Goal: Task Accomplishment & Management: Manage account settings

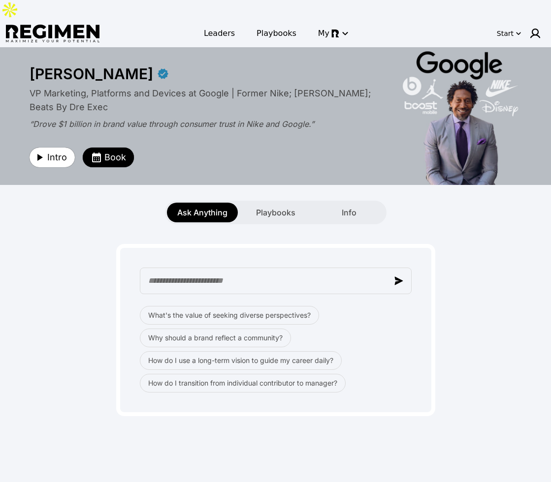
scroll to position [17, 0]
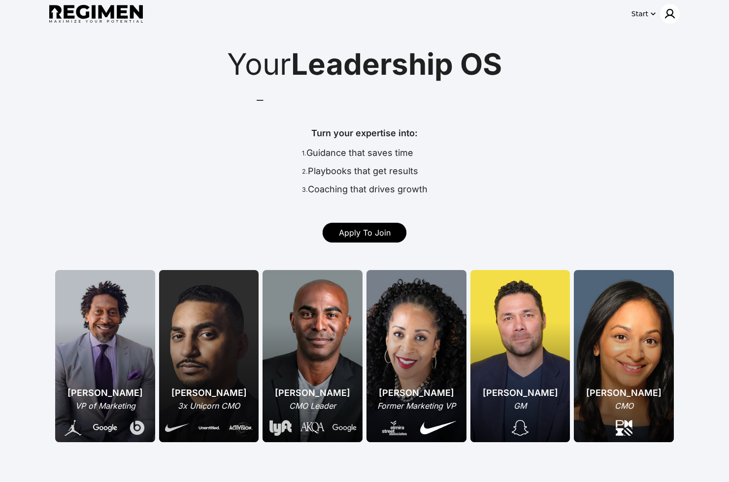
click at [667, 23] on div at bounding box center [670, 14] width 20 height 20
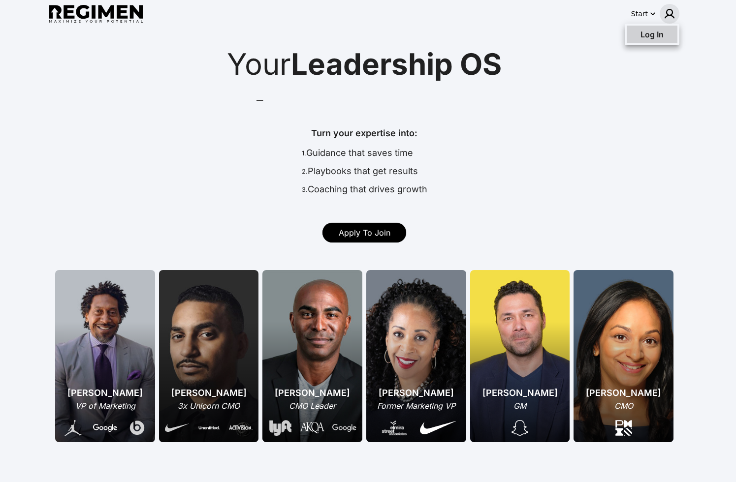
click at [661, 40] on div "Log In" at bounding box center [645, 35] width 37 height 12
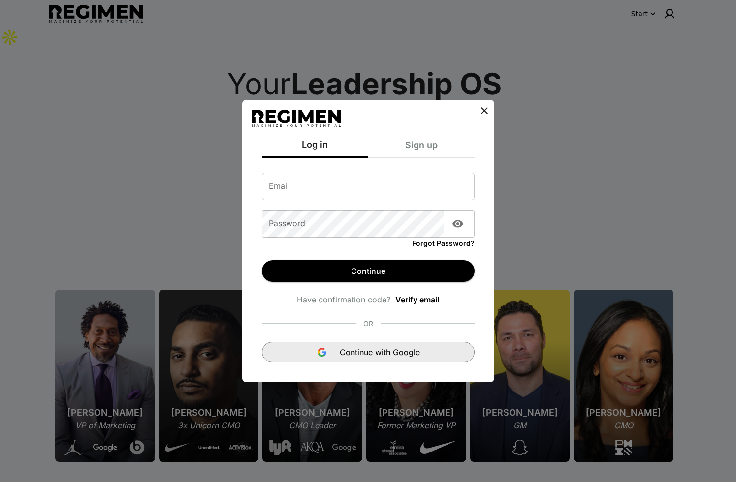
click at [380, 359] on button "Continue with Google" at bounding box center [368, 352] width 213 height 21
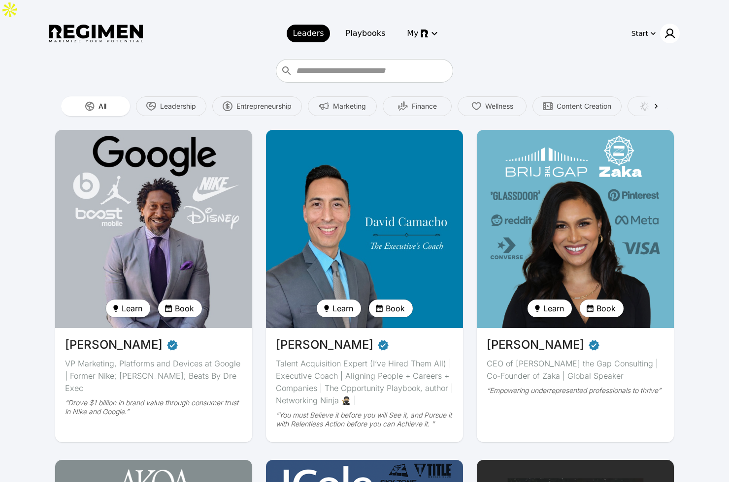
click at [671, 28] on img at bounding box center [670, 34] width 12 height 12
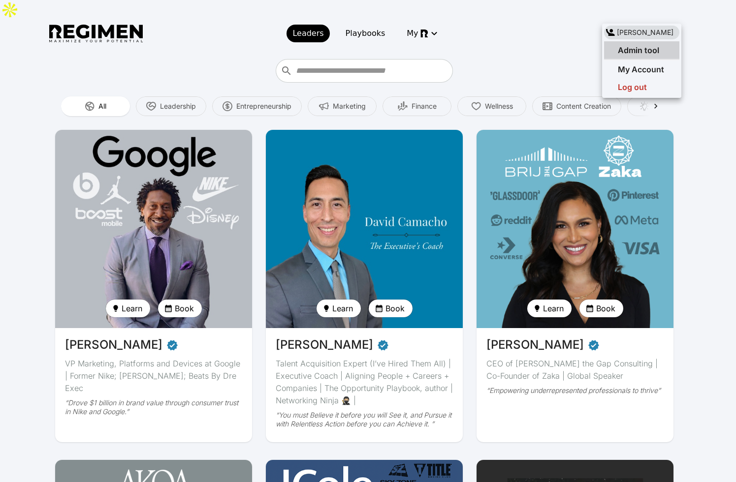
click at [657, 44] on div "Admin tool" at bounding box center [631, 50] width 55 height 12
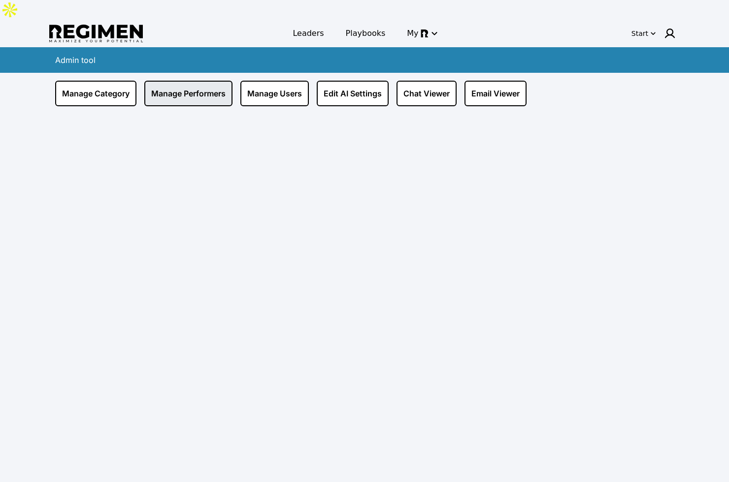
click at [211, 81] on link "Manage Performers" at bounding box center [188, 94] width 88 height 26
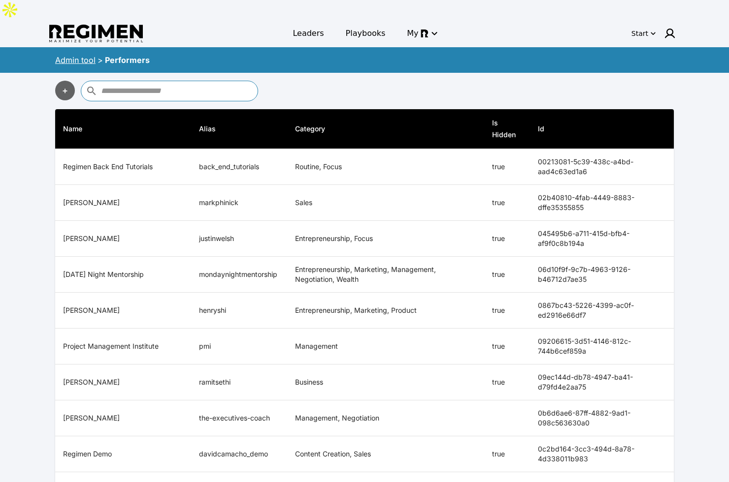
click at [205, 83] on input "text" at bounding box center [178, 91] width 154 height 16
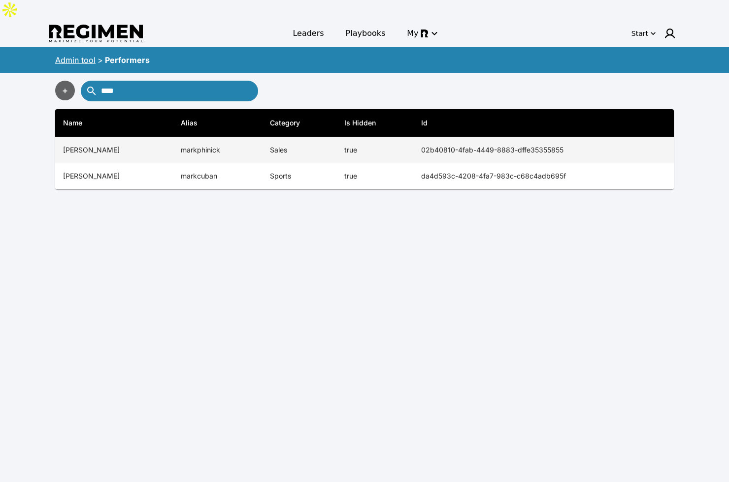
type input "****"
click at [198, 137] on td "markphinick" at bounding box center [218, 150] width 90 height 26
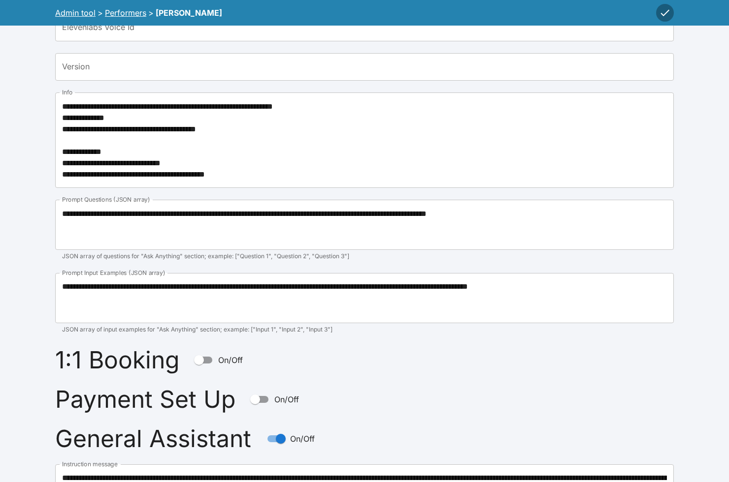
scroll to position [555, 0]
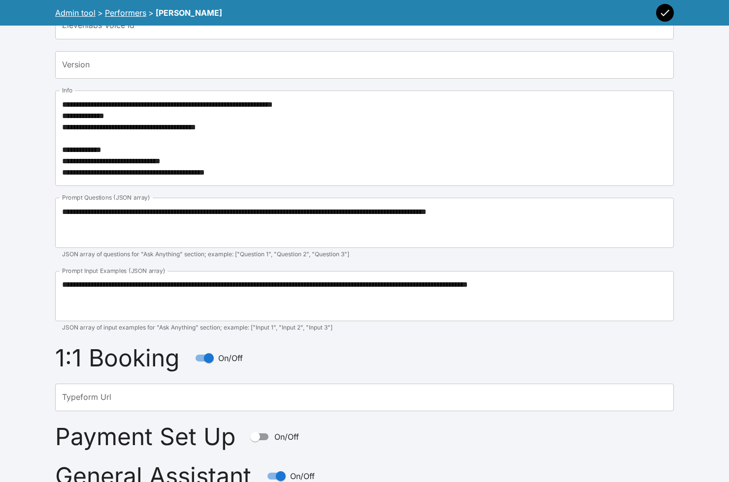
click at [661, 12] on icon "button" at bounding box center [665, 13] width 12 height 12
